Goal: Task Accomplishment & Management: Use online tool/utility

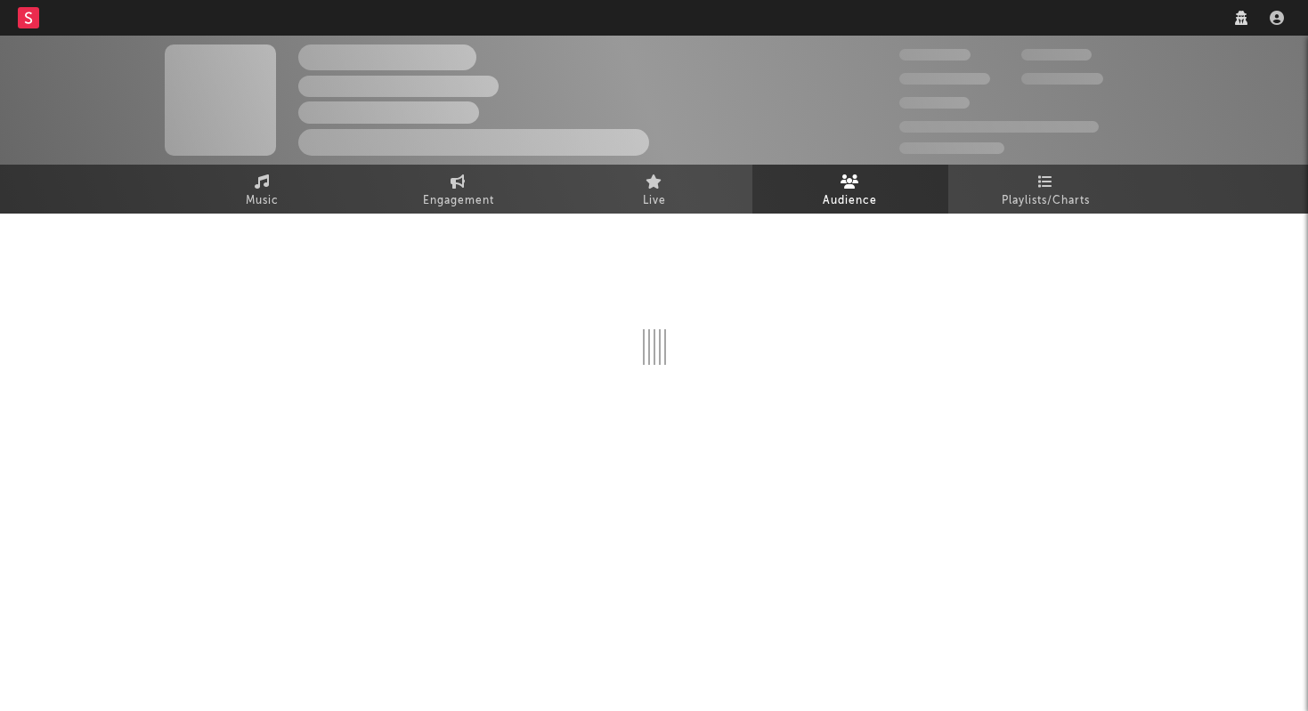
select select "recorded_music"
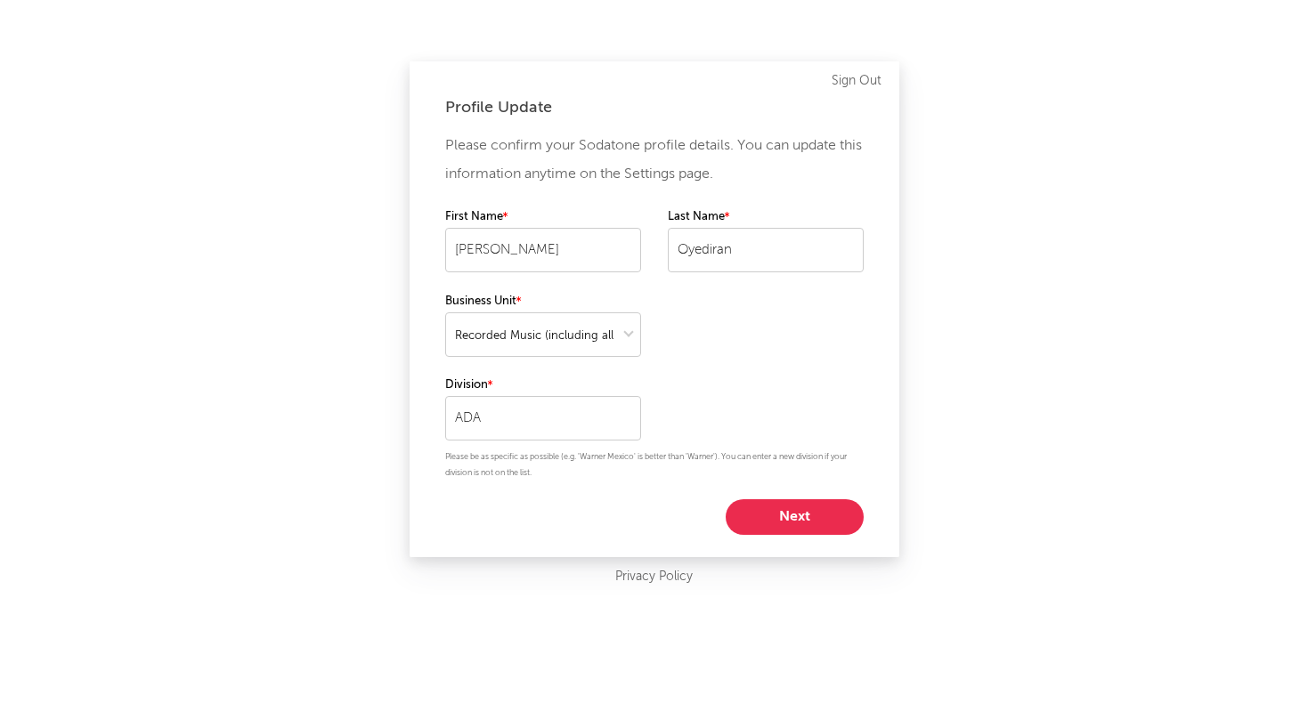
click at [802, 513] on button "Next" at bounding box center [795, 517] width 138 height 36
select select "manager"
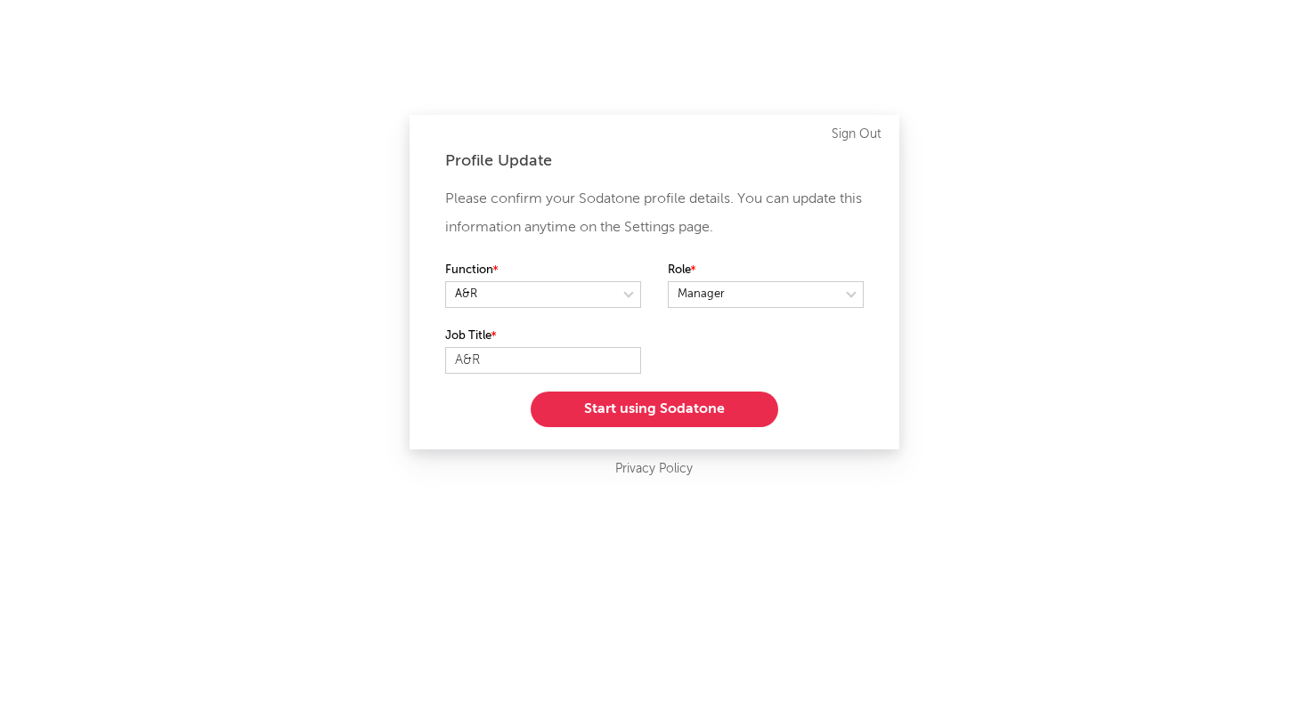
click at [673, 402] on button "Start using Sodatone" at bounding box center [654, 410] width 247 height 36
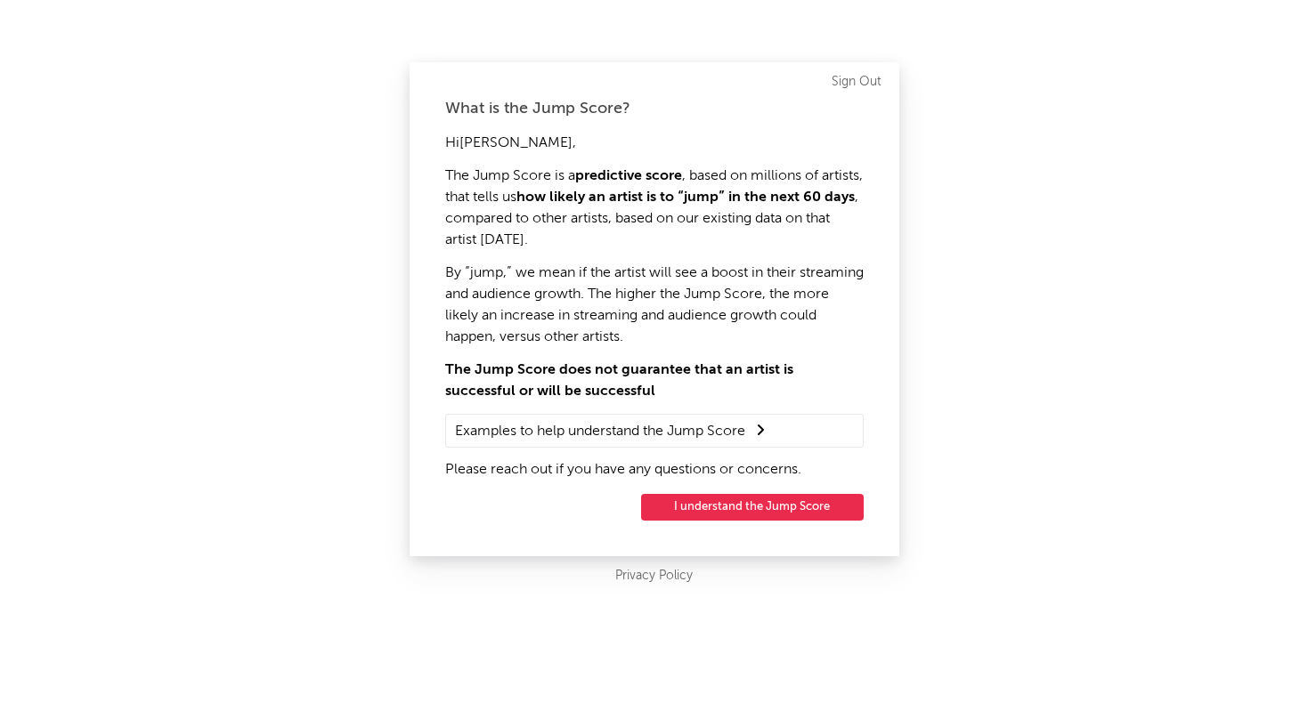
click at [783, 506] on button "I understand the Jump Score" at bounding box center [752, 507] width 223 height 27
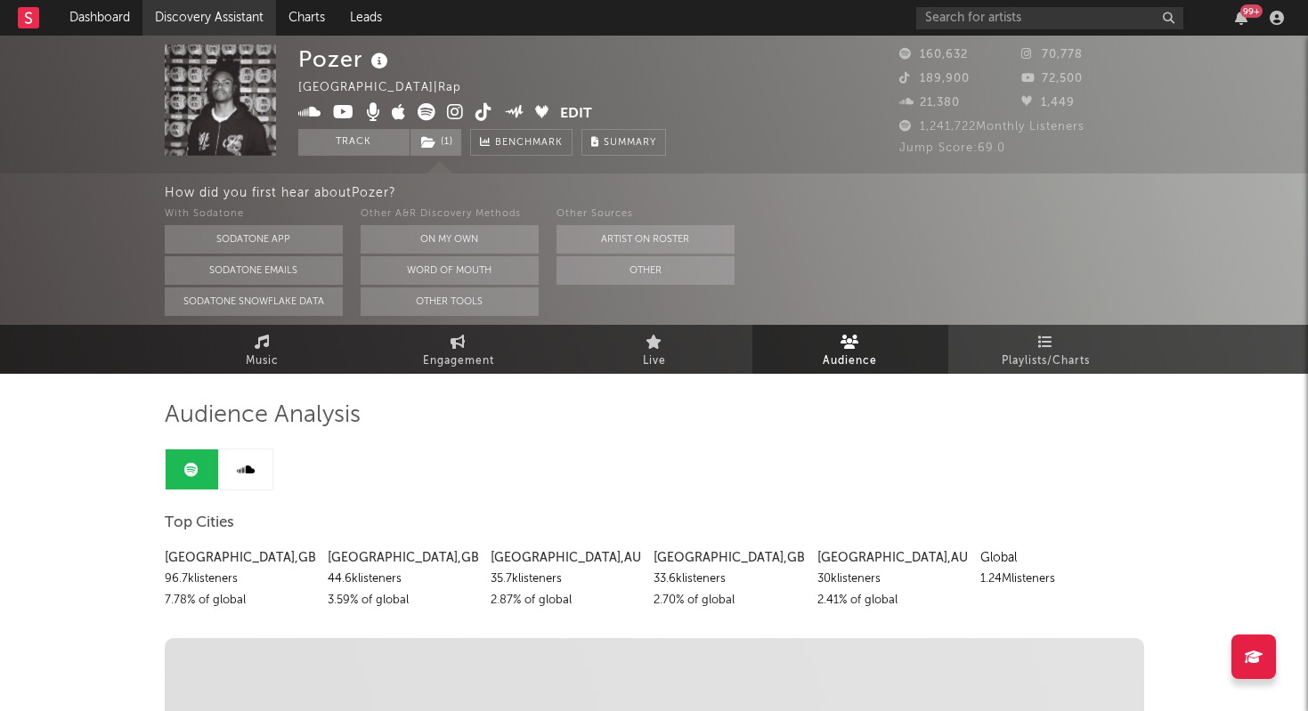
click at [226, 21] on link "Discovery Assistant" at bounding box center [209, 18] width 134 height 36
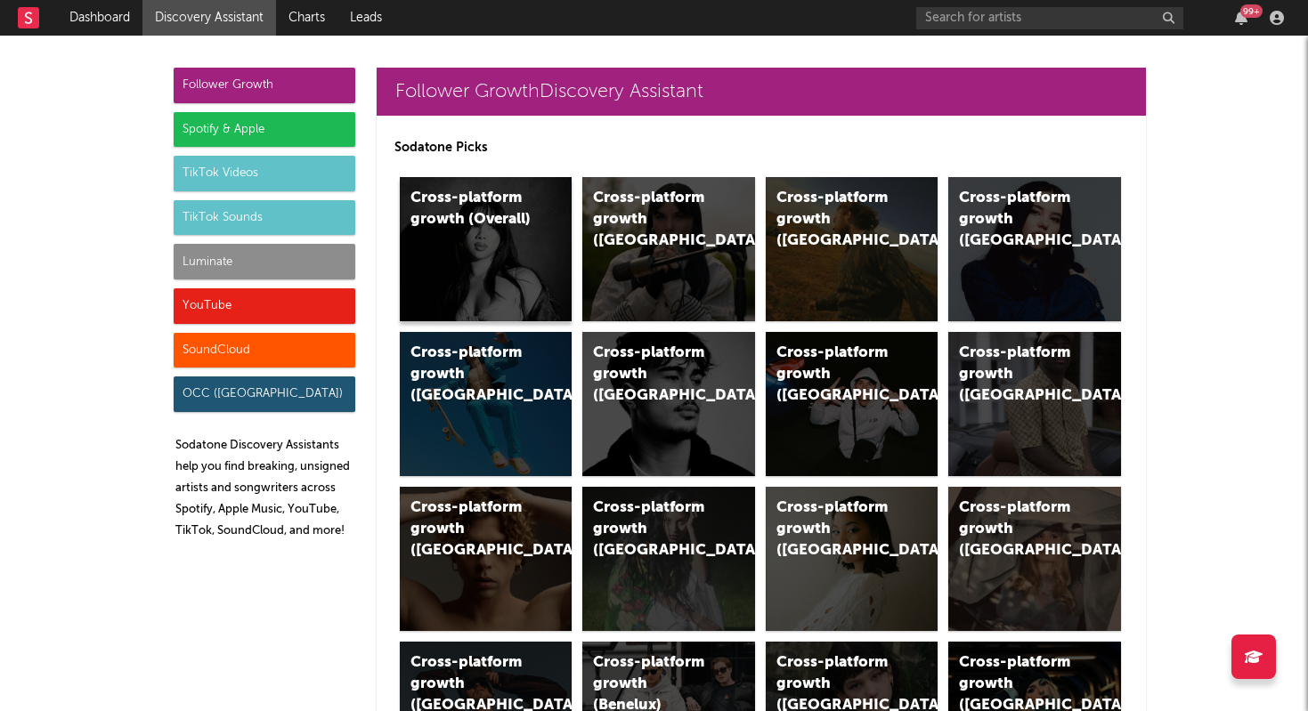
click at [506, 270] on div "Cross-platform growth (Overall)" at bounding box center [486, 249] width 173 height 144
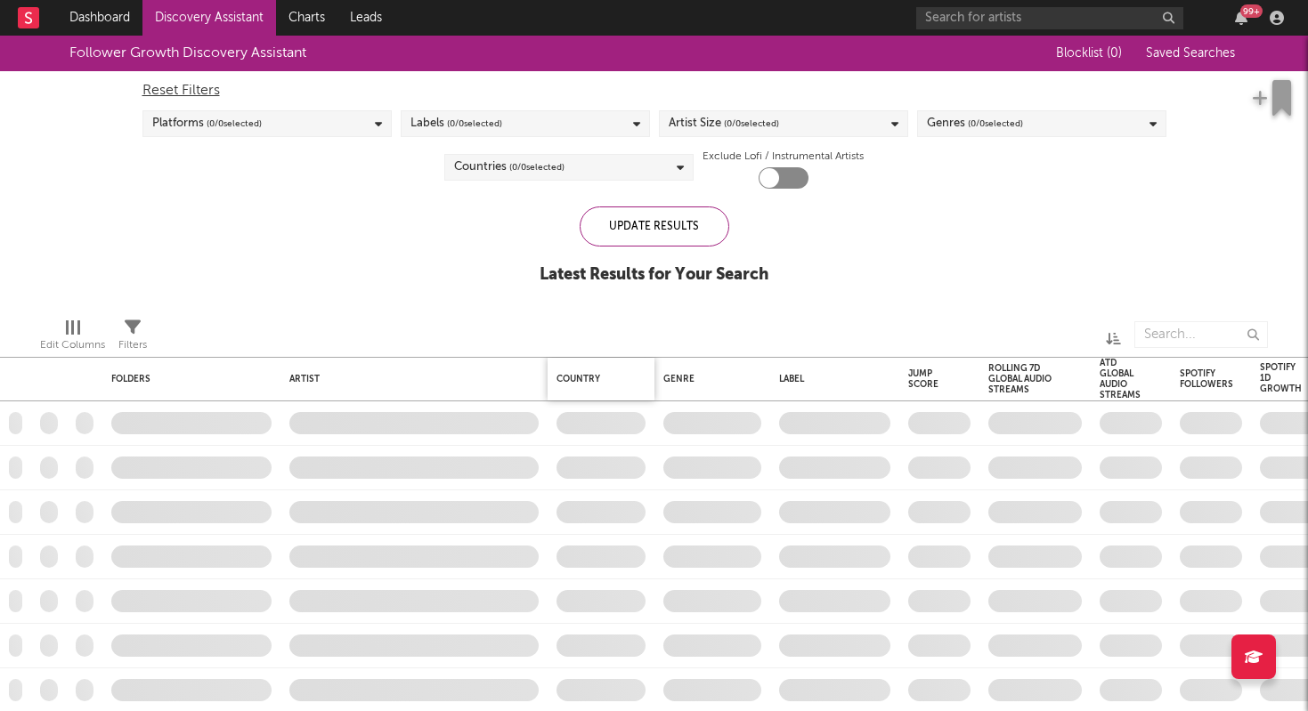
checkbox input "true"
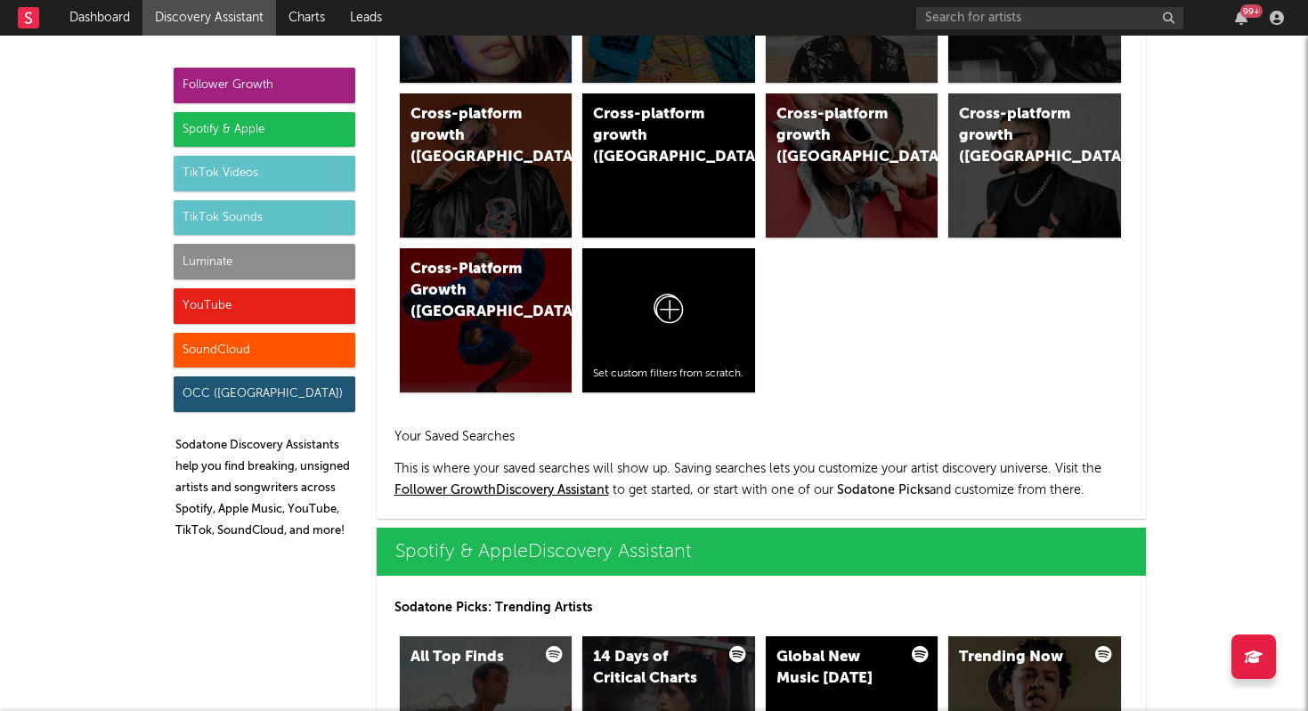
scroll to position [1263, 0]
